Goal: Navigation & Orientation: Find specific page/section

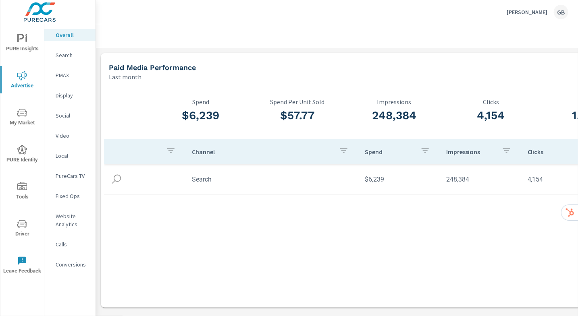
scroll to position [222, 0]
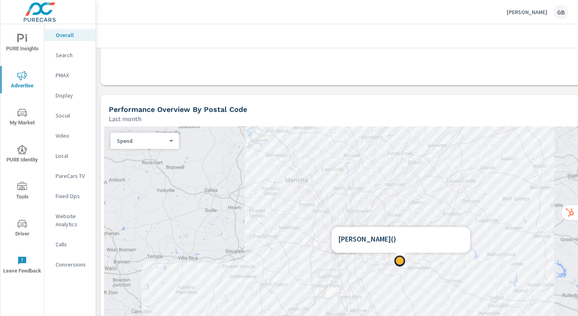
drag, startPoint x: 401, startPoint y: 263, endPoint x: 392, endPoint y: 260, distance: 9.4
click at [392, 260] on div "← Move left → Move right ↑ Move up ↓ Move down + Zoom in - Zoom out Home Jump l…" at bounding box center [394, 269] width 580 height 286
click at [398, 261] on div at bounding box center [399, 261] width 10 height 10
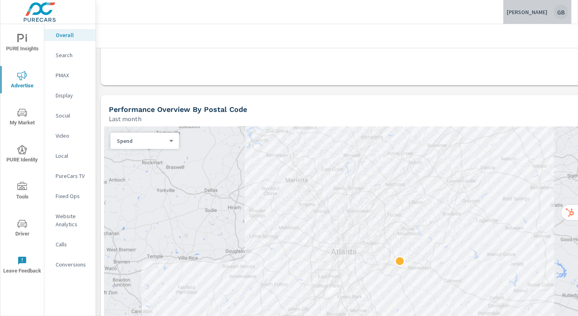
click at [512, 14] on p "[PERSON_NAME]" at bounding box center [526, 11] width 41 height 7
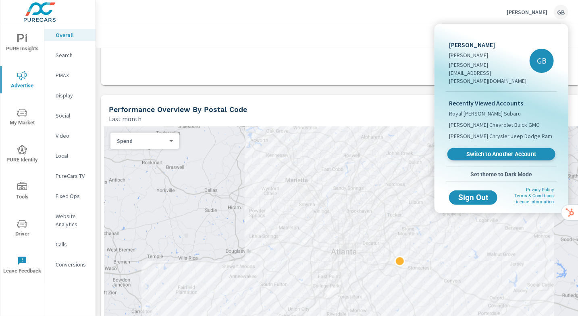
click at [498, 151] on span "Switch to Another Account" at bounding box center [501, 155] width 99 height 8
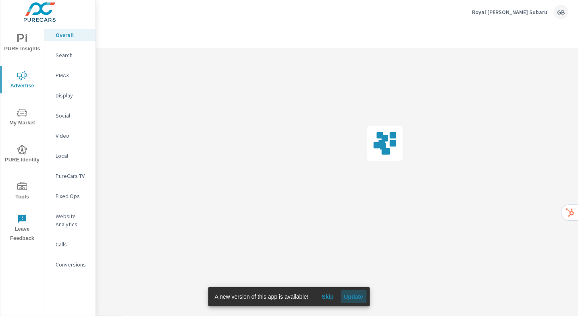
click at [359, 298] on span "Update" at bounding box center [353, 296] width 19 height 7
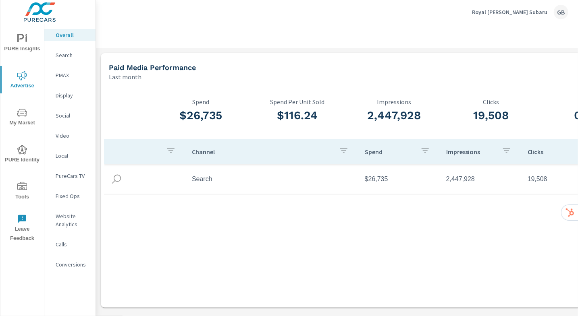
click at [65, 116] on p "Social" at bounding box center [72, 116] width 33 height 8
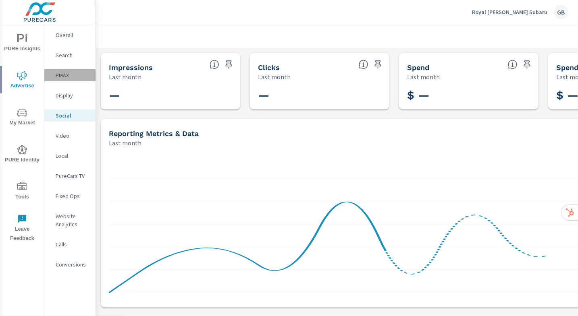
click at [58, 78] on p "PMAX" at bounding box center [72, 75] width 33 height 8
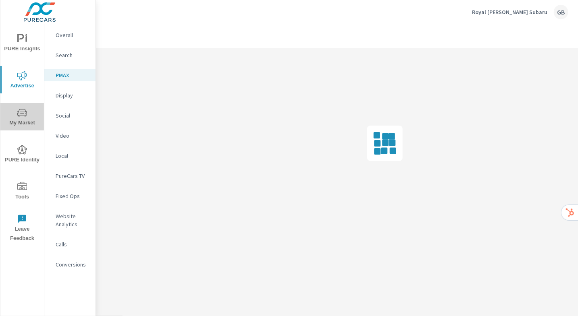
click at [29, 117] on span "My Market" at bounding box center [22, 118] width 39 height 20
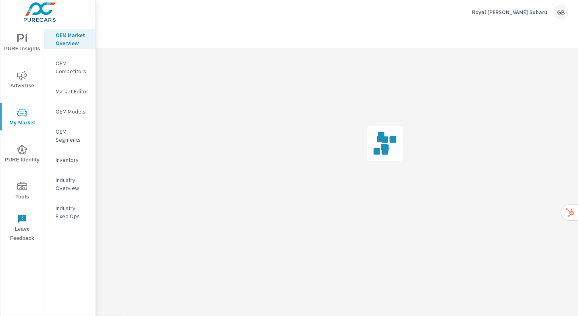
click at [71, 111] on p "OEM Models" at bounding box center [72, 112] width 33 height 8
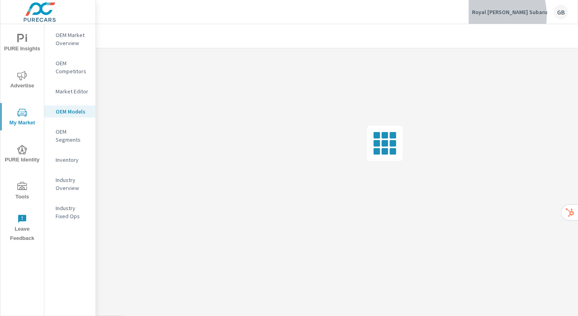
click at [506, 15] on div "Royal Moore Subaru GB" at bounding box center [520, 12] width 96 height 15
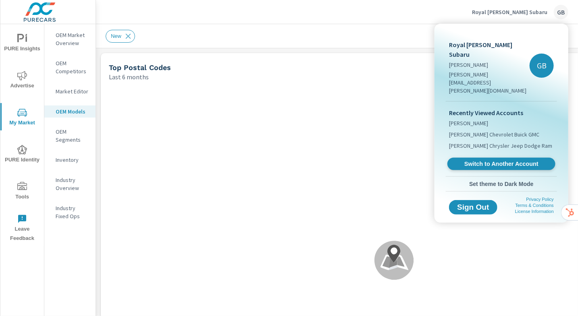
click at [506, 160] on span "Switch to Another Account" at bounding box center [501, 164] width 99 height 8
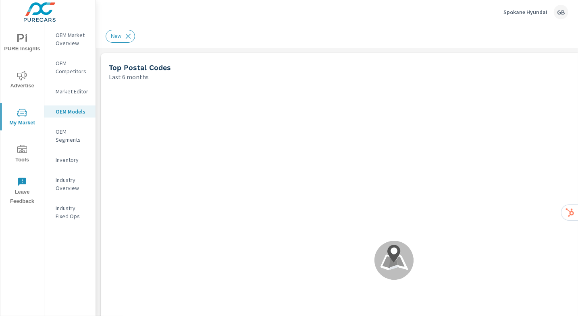
scroll to position [0, 0]
